Goal: Contribute content: Contribute content

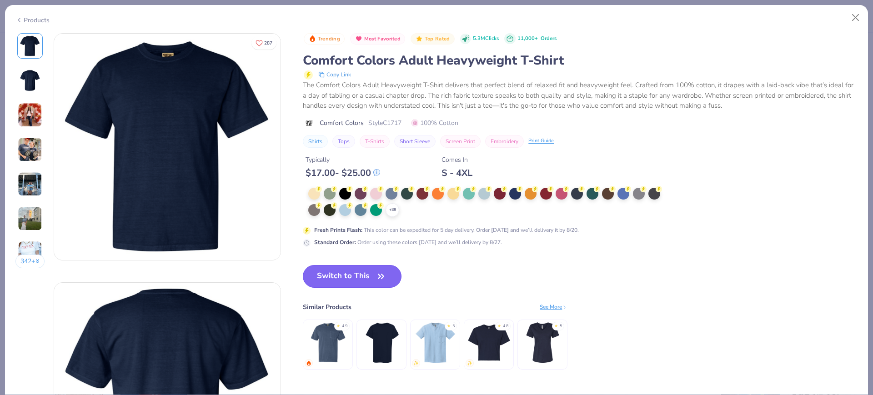
click at [337, 276] on button "Switch to This" at bounding box center [352, 276] width 99 height 23
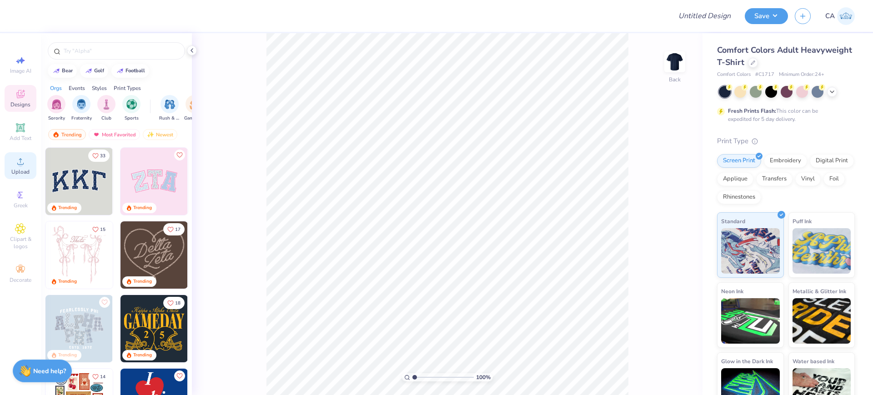
click at [24, 169] on span "Upload" at bounding box center [20, 171] width 18 height 7
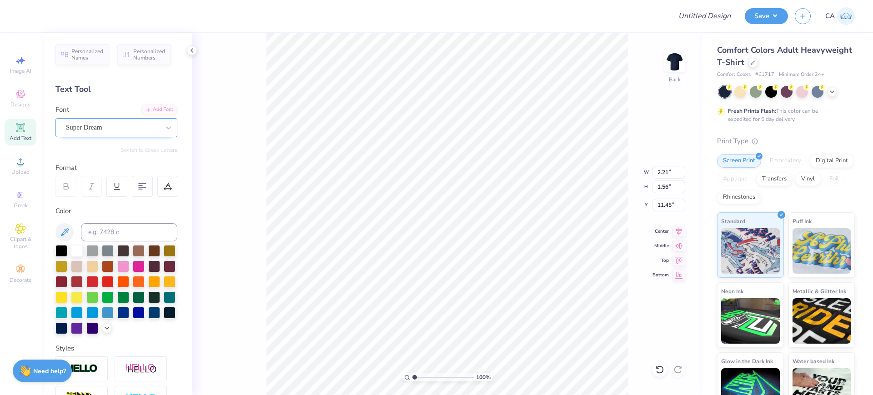
click at [91, 131] on div "Super Dream" at bounding box center [113, 128] width 96 height 14
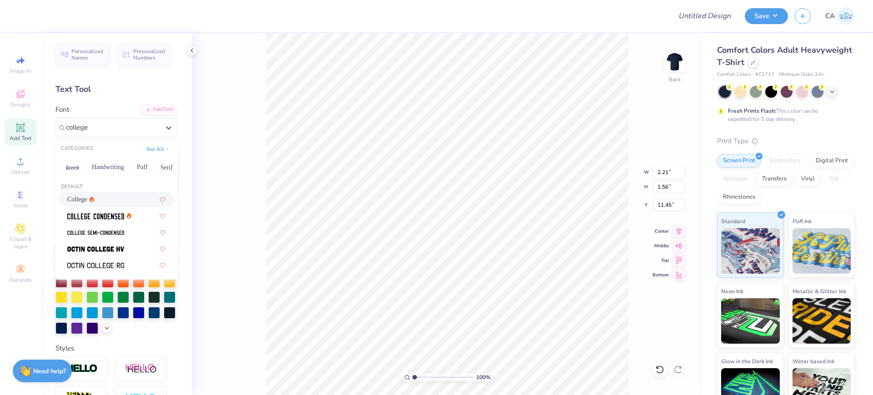
click at [101, 202] on div "College" at bounding box center [116, 200] width 98 height 10
type input "college"
type input "1.86"
type input "1.54"
type input "11.58"
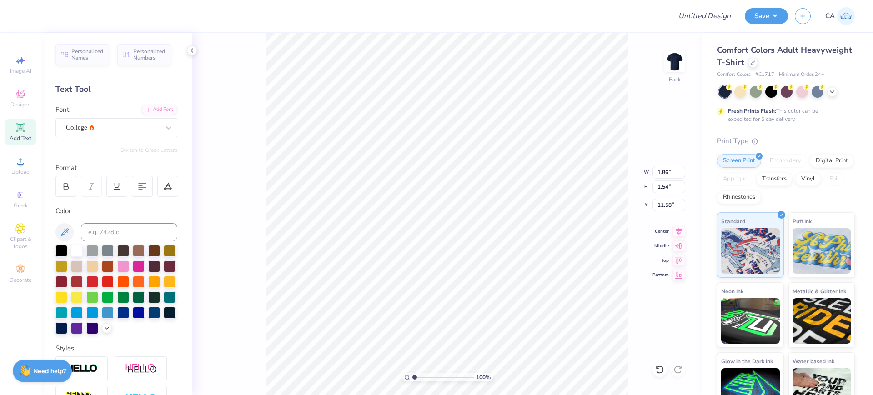
type input "6.97"
type input "2.04"
type input "15.34"
click at [124, 133] on div at bounding box center [113, 127] width 94 height 12
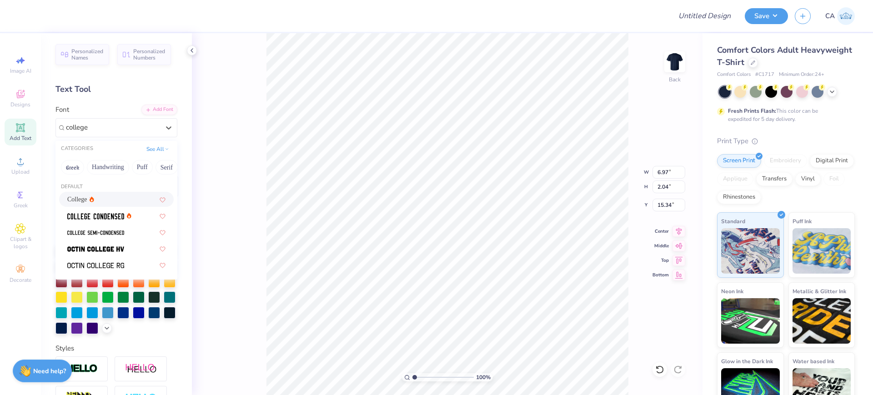
click at [101, 202] on div "College" at bounding box center [116, 200] width 98 height 10
type input "college"
type input "5.94"
type input "1.89"
type input "15.61"
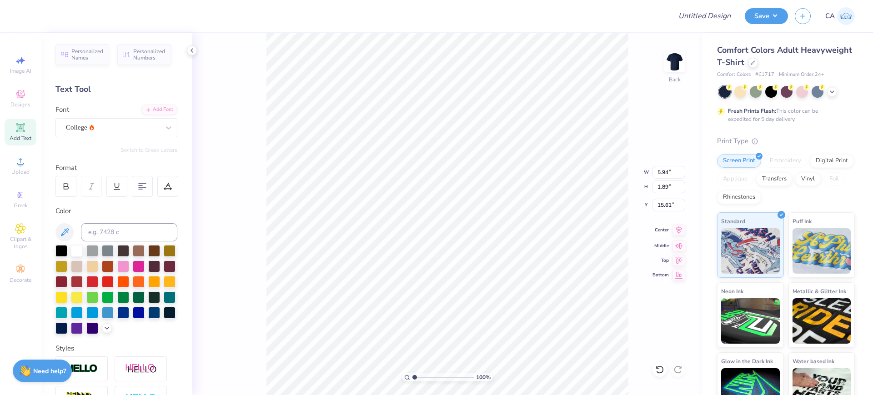
click at [678, 234] on icon at bounding box center [679, 230] width 13 height 11
click at [676, 231] on icon at bounding box center [679, 230] width 13 height 11
type input "11.30"
type input "3.57"
click at [430, 377] on input "range" at bounding box center [442, 377] width 61 height 8
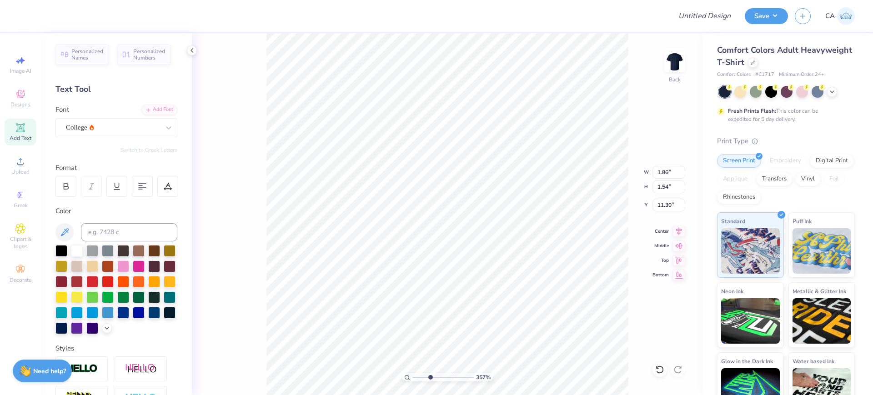
type input "11.40"
drag, startPoint x: 424, startPoint y: 380, endPoint x: 417, endPoint y: 376, distance: 8.3
type input "1.34"
click at [417, 376] on input "range" at bounding box center [442, 377] width 61 height 8
click at [664, 174] on input "14.17" at bounding box center [669, 172] width 33 height 13
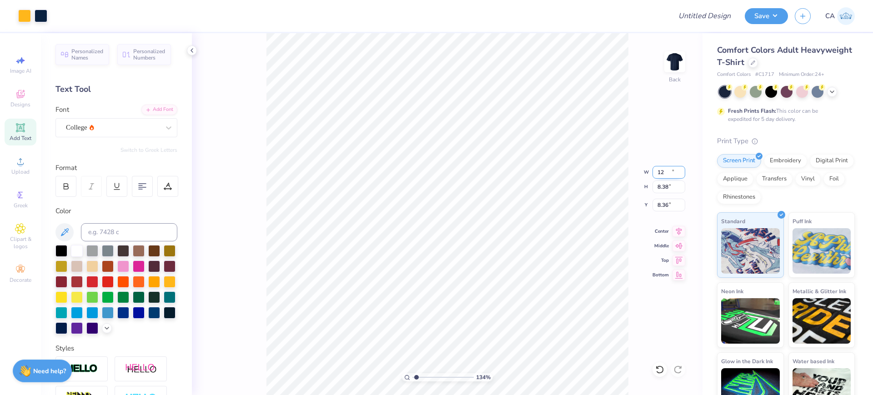
type input "12.00"
type input "8.38"
type input "8.36"
click at [659, 171] on input "12.00" at bounding box center [669, 172] width 33 height 13
click at [660, 210] on input "8.36" at bounding box center [669, 205] width 33 height 13
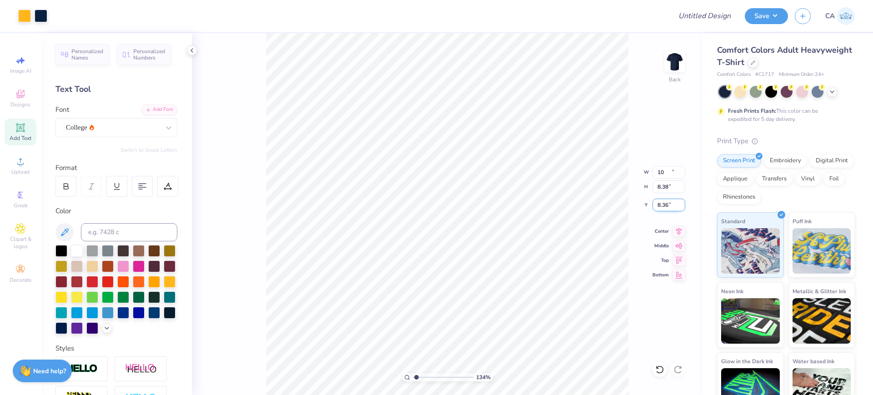
type input "10.00"
type input "6.99"
type input "3.00"
click at [703, 19] on input "Design Title" at bounding box center [693, 16] width 89 height 18
paste input "FPS239329"
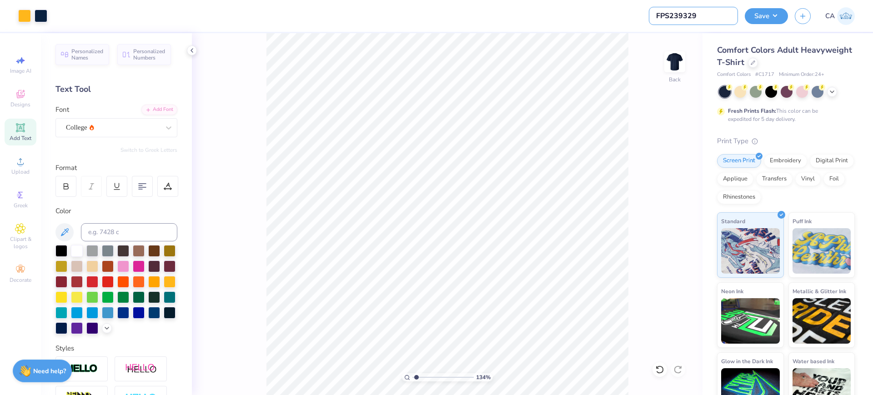
type input "FPS239329"
click at [774, 8] on button "Save" at bounding box center [766, 15] width 43 height 16
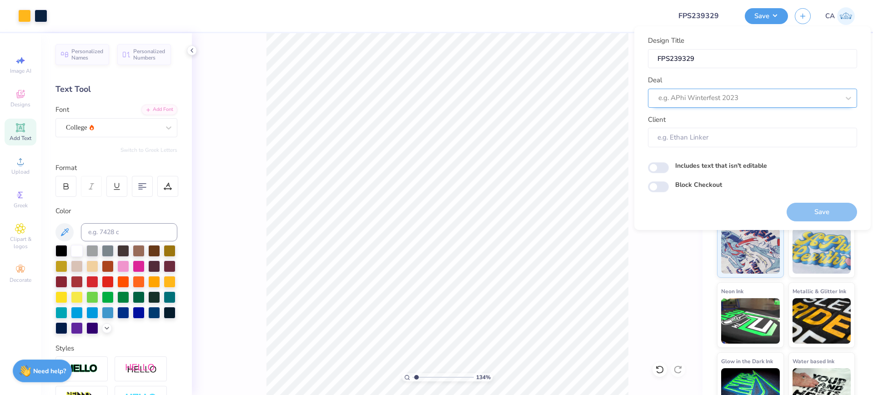
click at [709, 99] on div at bounding box center [749, 98] width 181 height 12
click at [701, 125] on div "Design Tool Gallery" at bounding box center [753, 122] width 202 height 15
type input "design tool gall"
type input "Design Tool Gallery User"
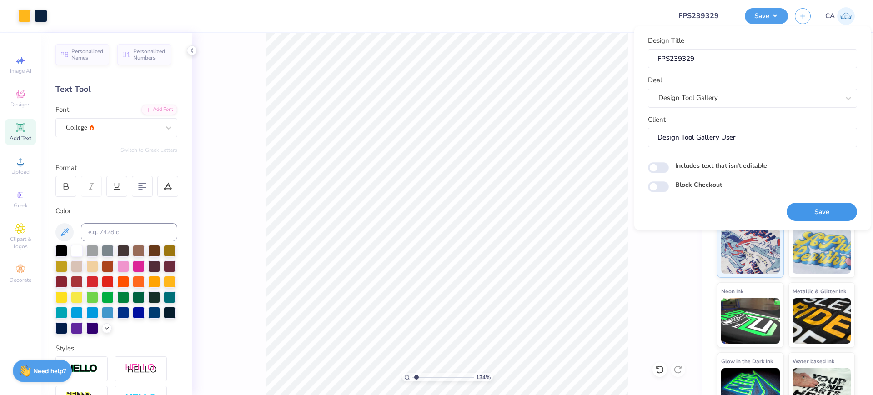
click at [803, 208] on button "Save" at bounding box center [822, 212] width 70 height 19
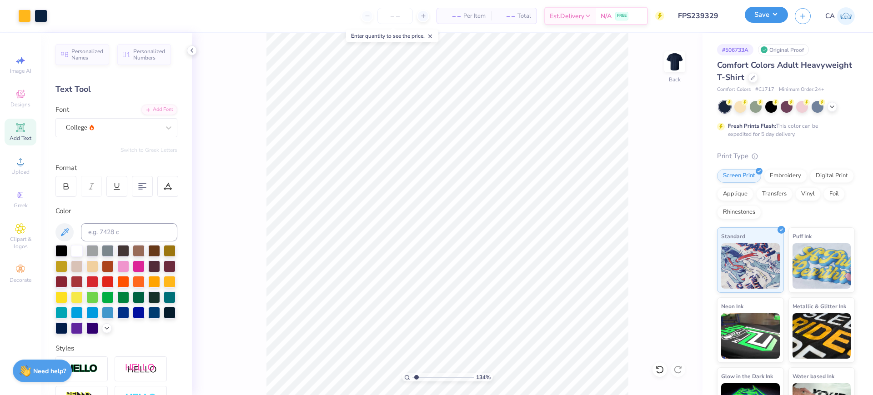
click at [768, 12] on button "Save" at bounding box center [766, 15] width 43 height 16
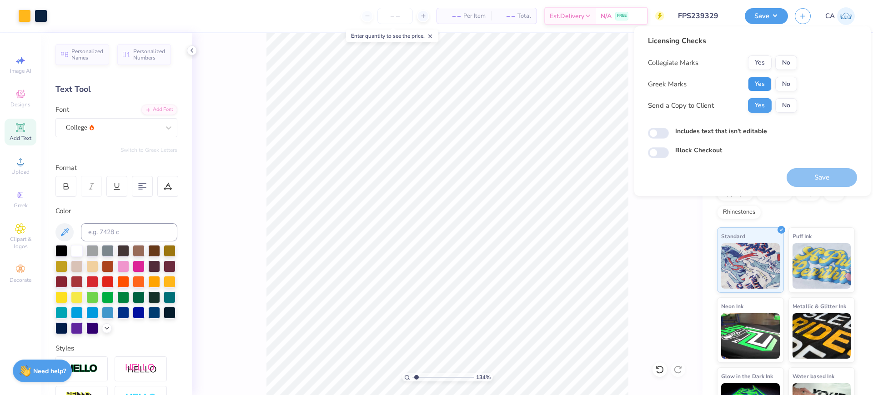
click at [761, 87] on button "Yes" at bounding box center [760, 84] width 24 height 15
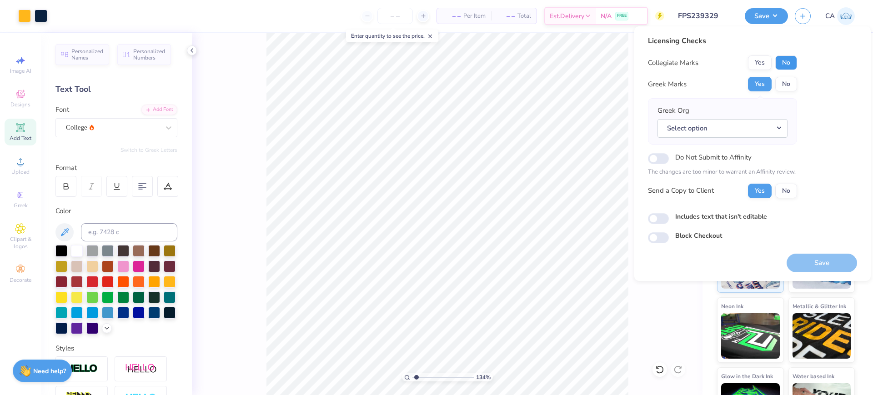
click at [787, 69] on button "No" at bounding box center [786, 62] width 22 height 15
click at [756, 129] on button "Select option" at bounding box center [723, 128] width 130 height 19
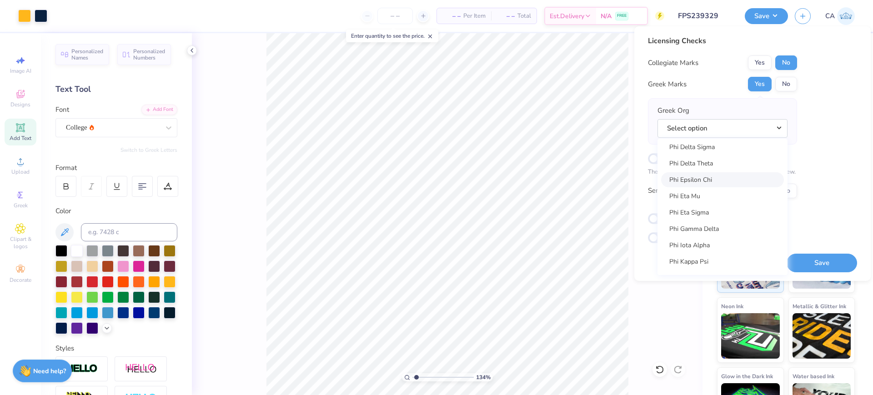
scroll to position [4748, 0]
click at [703, 167] on link "Phi Delta Theta" at bounding box center [722, 166] width 123 height 15
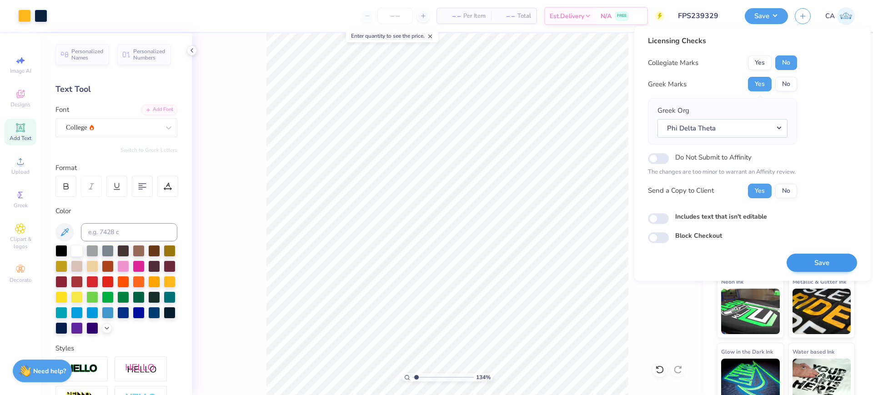
scroll to position [38, 0]
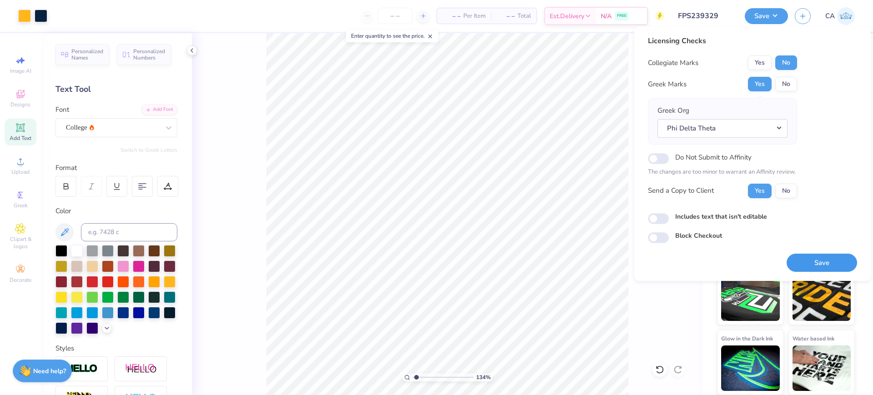
click at [817, 257] on button "Save" at bounding box center [822, 263] width 70 height 19
